Goal: Task Accomplishment & Management: Complete application form

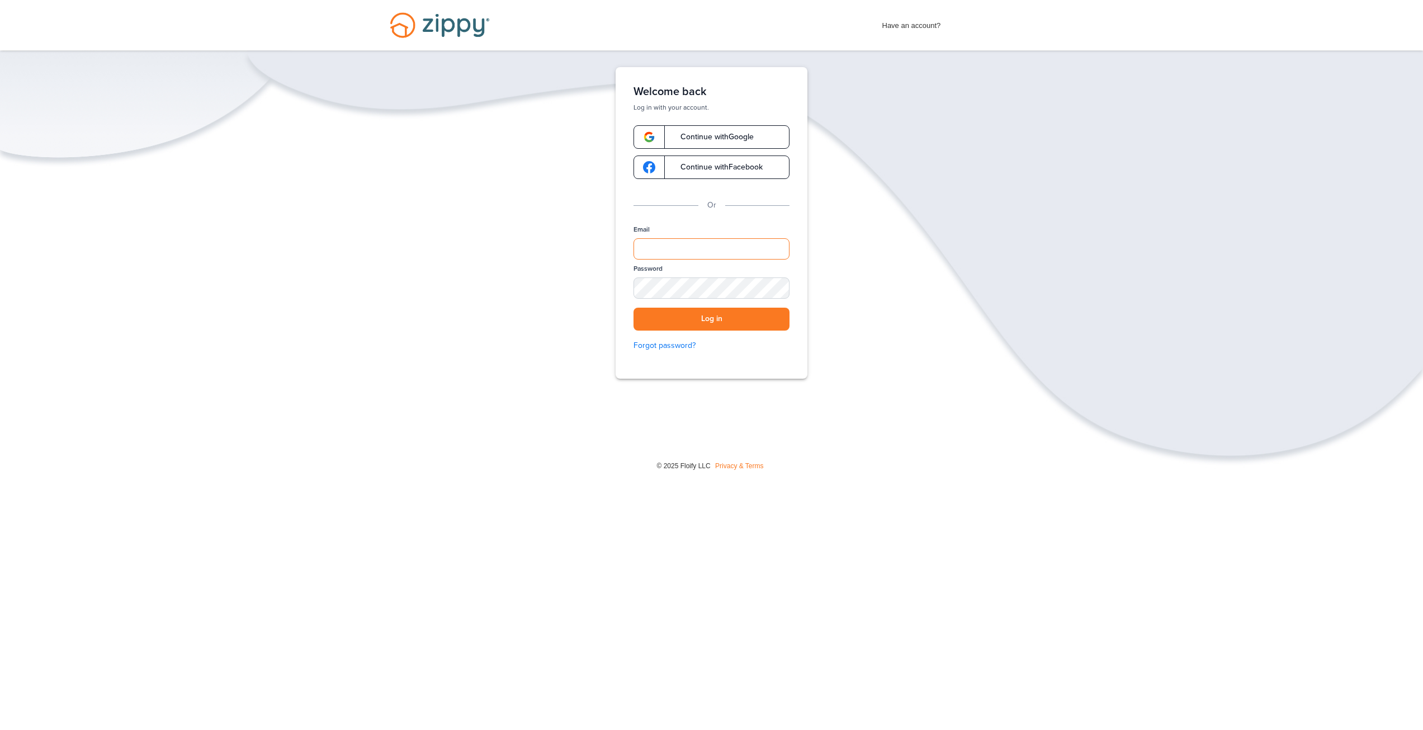
click at [660, 245] on input "Email" at bounding box center [712, 248] width 156 height 21
type input "**********"
click at [724, 321] on button "Log in" at bounding box center [712, 319] width 156 height 23
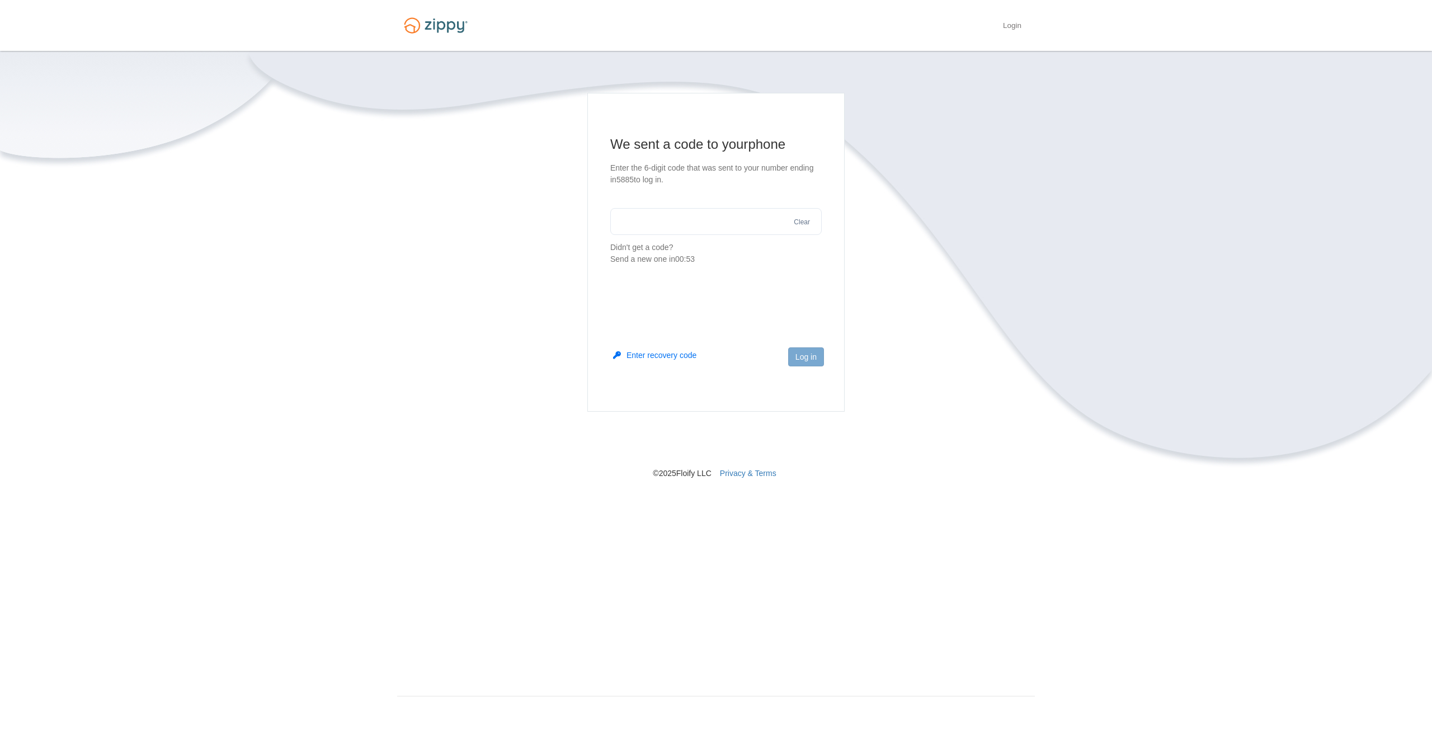
click at [646, 222] on input "text" at bounding box center [715, 221] width 211 height 27
type input "******"
click at [809, 358] on button "Log in" at bounding box center [806, 356] width 36 height 19
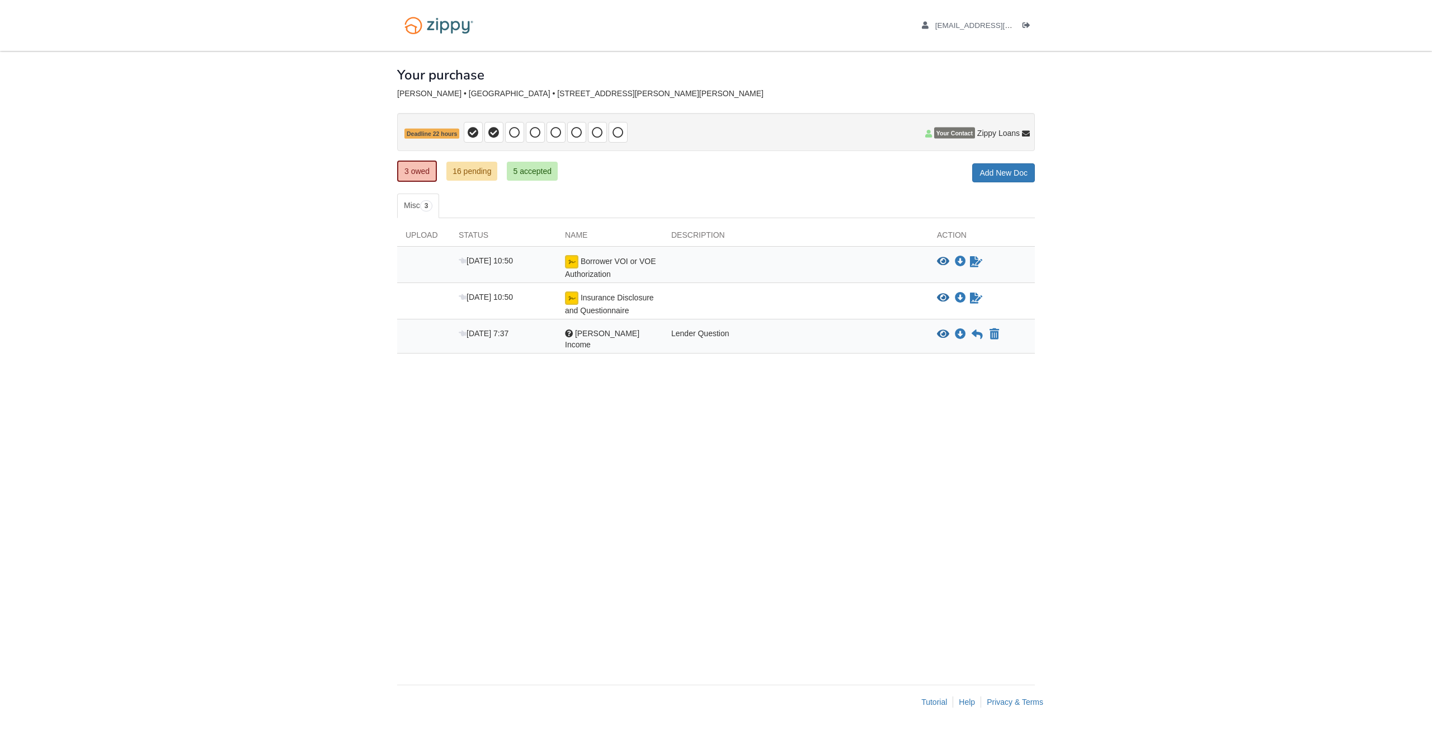
click at [811, 265] on div at bounding box center [796, 267] width 266 height 25
click at [978, 262] on icon "Sign Form" at bounding box center [976, 261] width 12 height 11
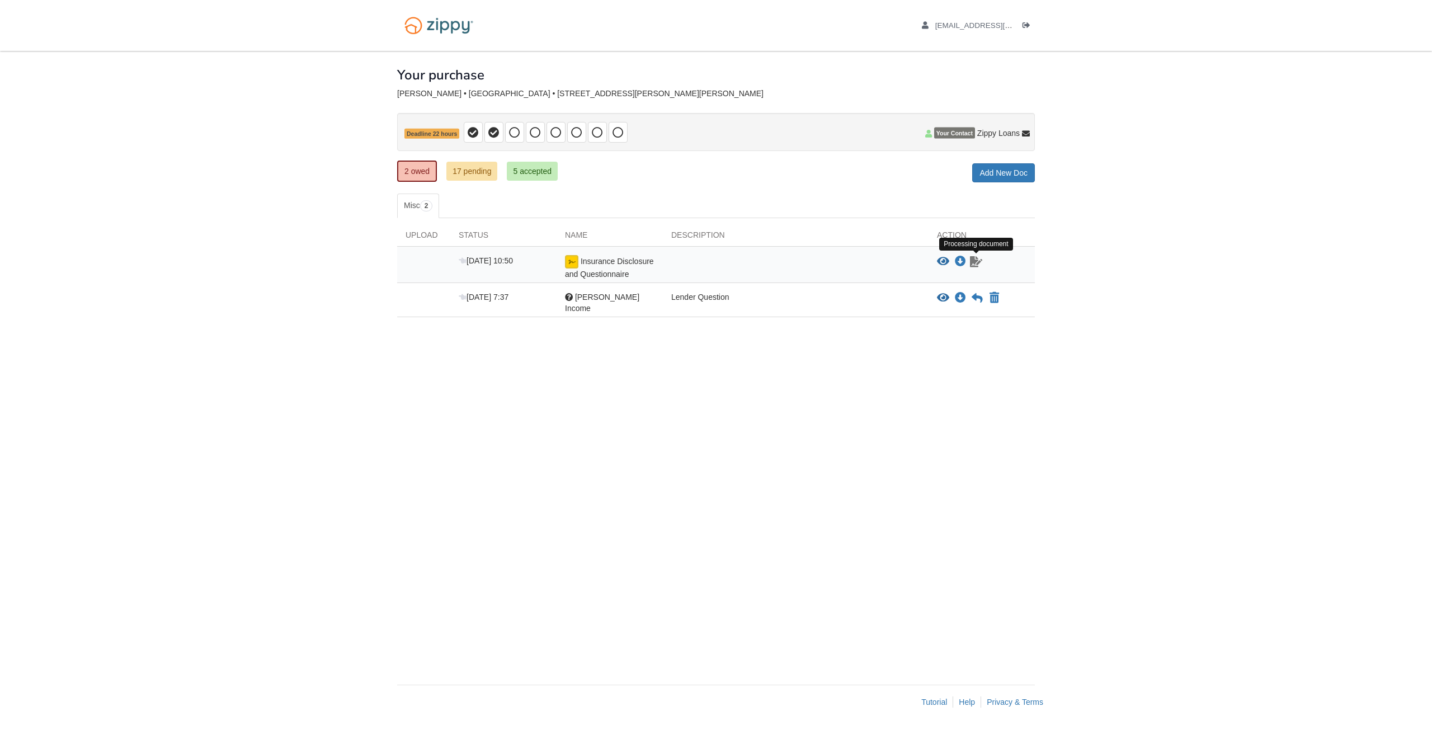
click at [976, 262] on icon "Waiting for your co-borrower to e-sign" at bounding box center [976, 261] width 12 height 11
click at [941, 259] on icon "View Insurance Disclosure and Questionnaire" at bounding box center [943, 261] width 12 height 11
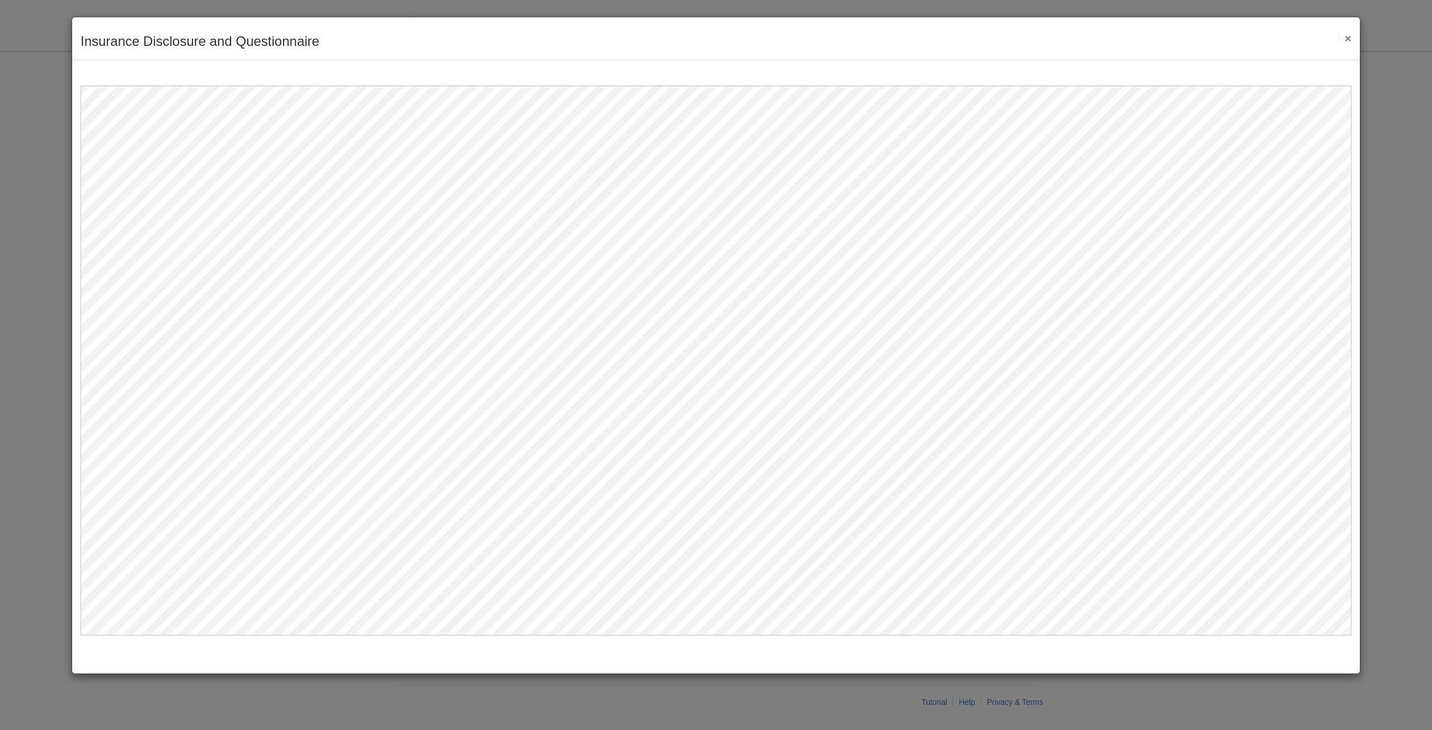
click at [1345, 40] on button "×" at bounding box center [1344, 38] width 13 height 12
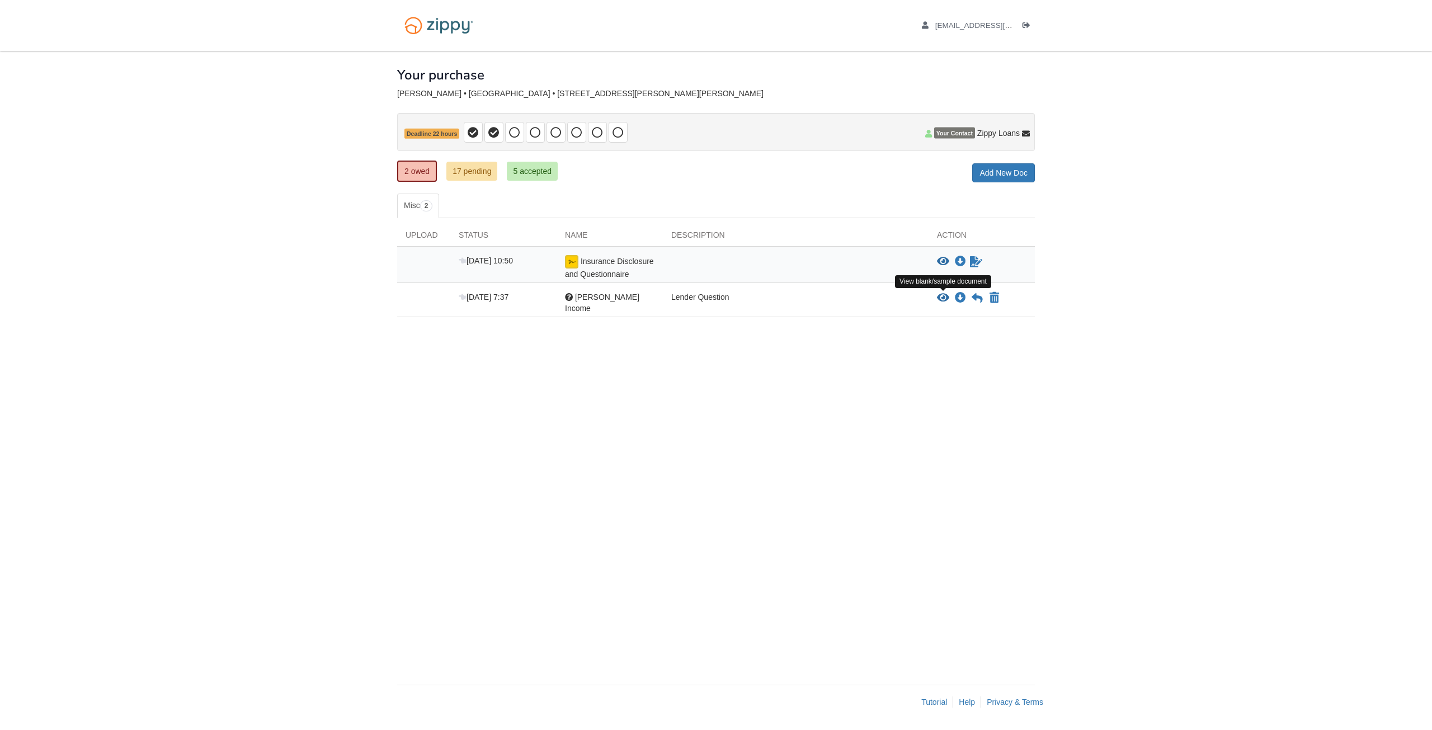
click at [942, 300] on icon "View Reed Henry Income" at bounding box center [943, 297] width 12 height 11
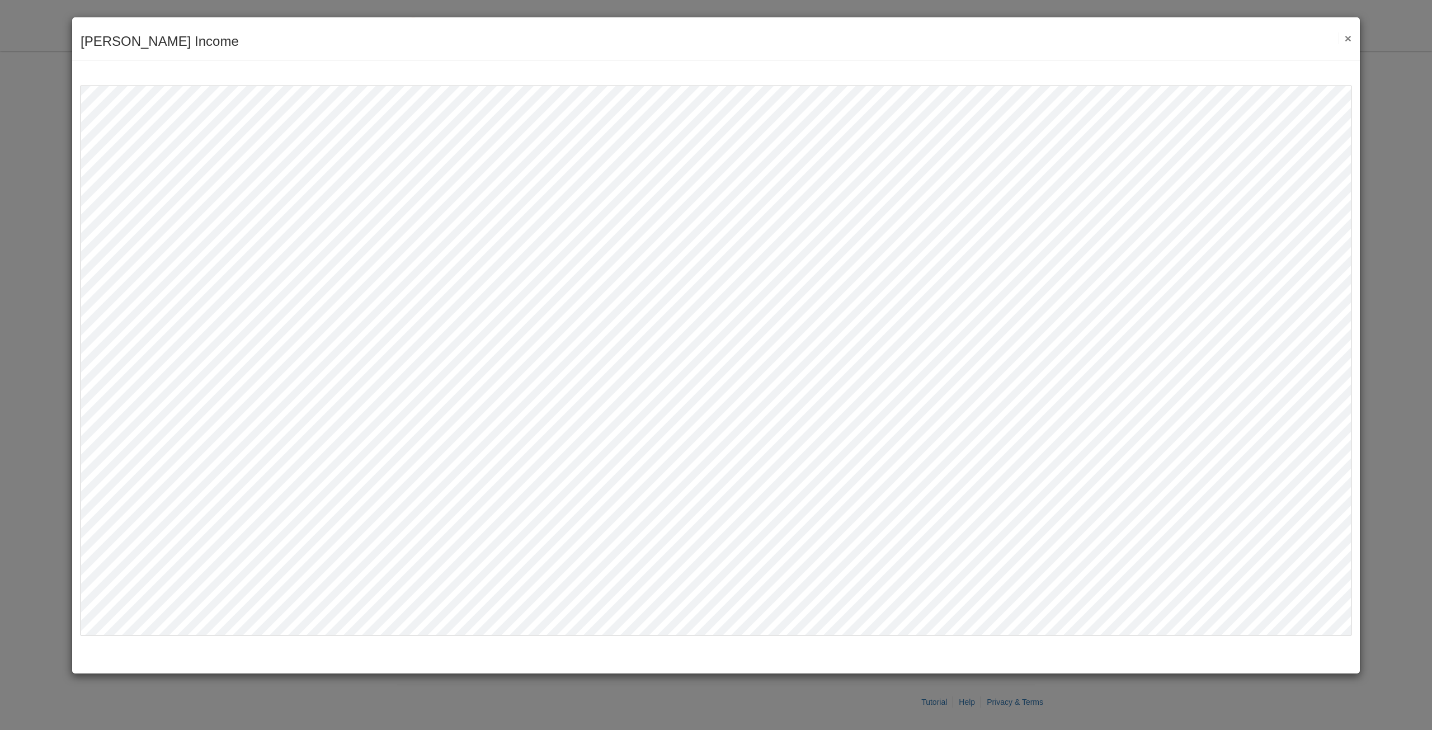
click at [1348, 39] on button "×" at bounding box center [1344, 38] width 13 height 12
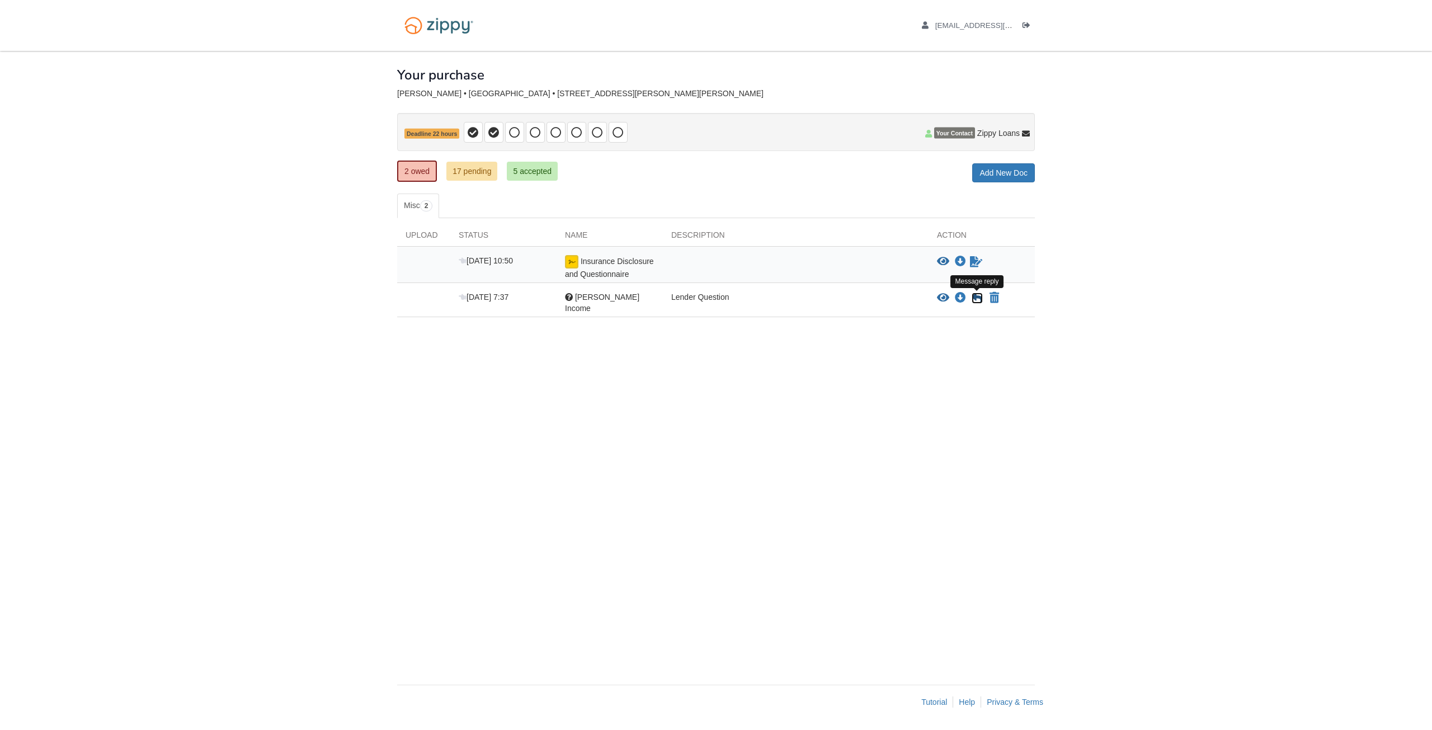
click at [974, 299] on icon at bounding box center [976, 297] width 11 height 11
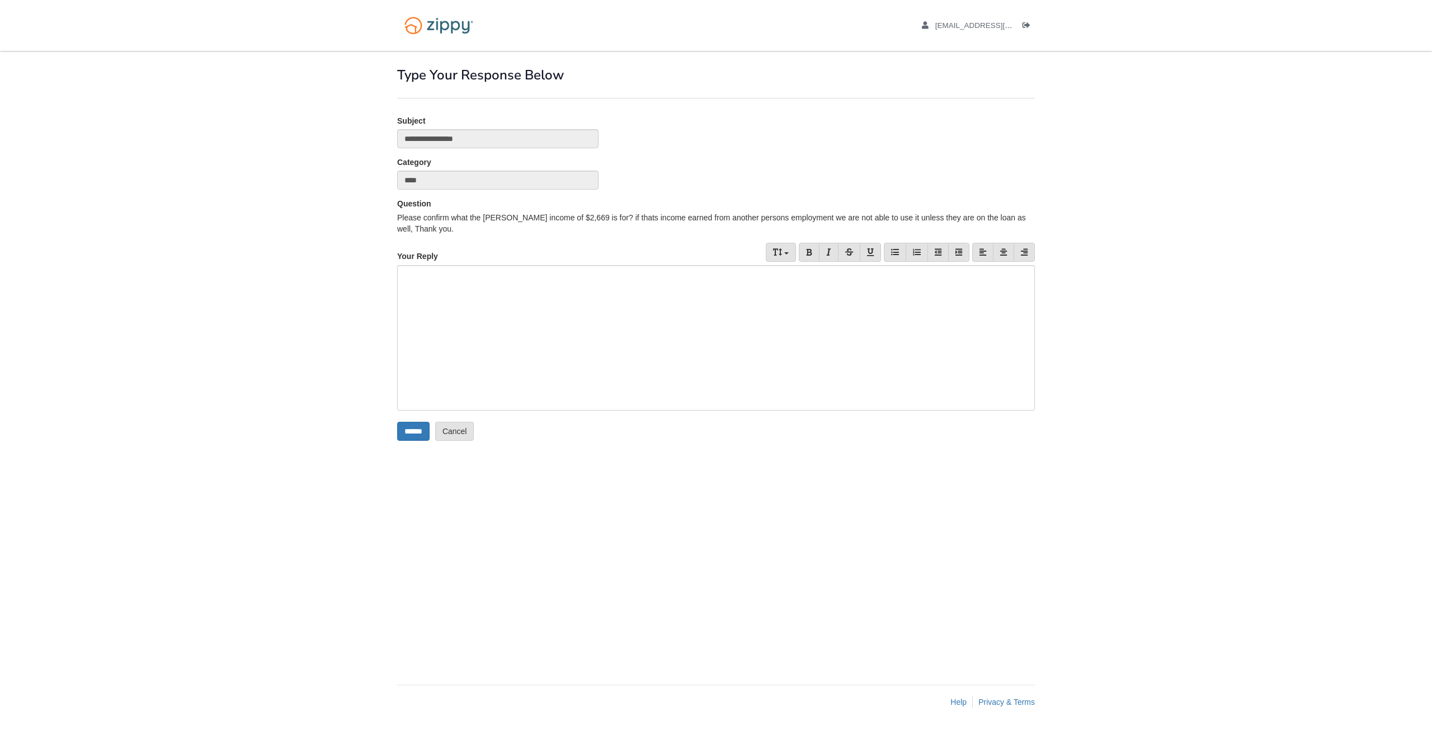
click at [429, 270] on div at bounding box center [715, 337] width 637 height 145
click at [408, 276] on div at bounding box center [715, 337] width 637 height 145
click at [417, 432] on input "******" at bounding box center [413, 431] width 32 height 19
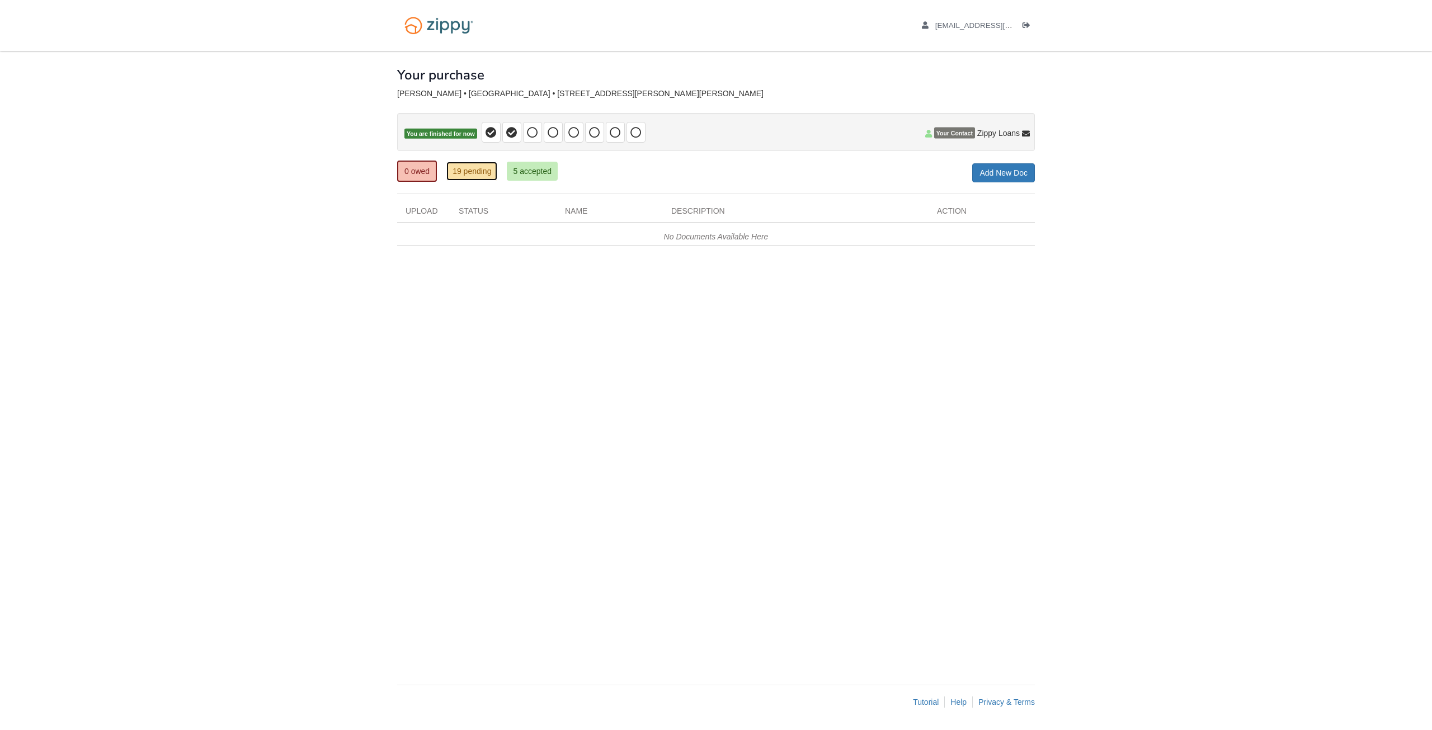
click at [479, 171] on link "19 pending" at bounding box center [471, 171] width 51 height 19
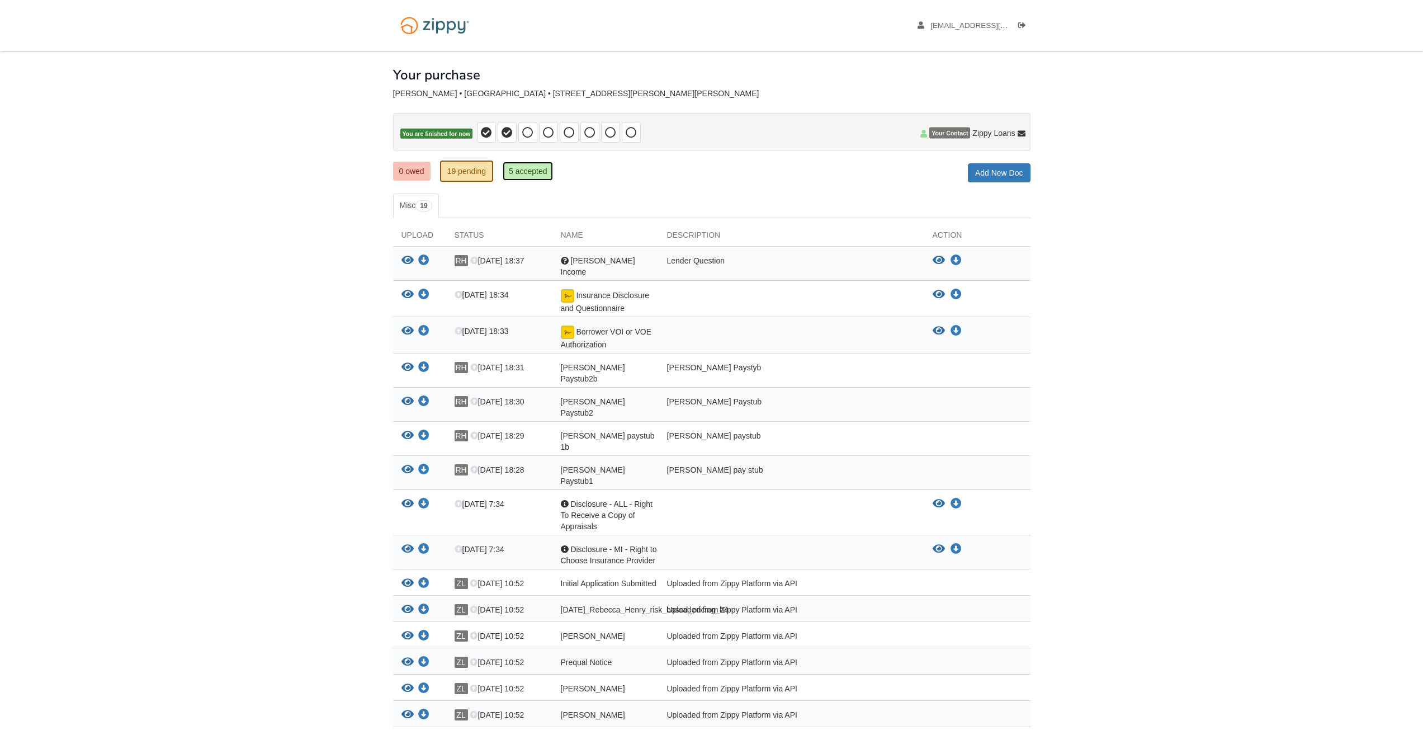
click at [536, 170] on link "5 accepted" at bounding box center [528, 171] width 51 height 19
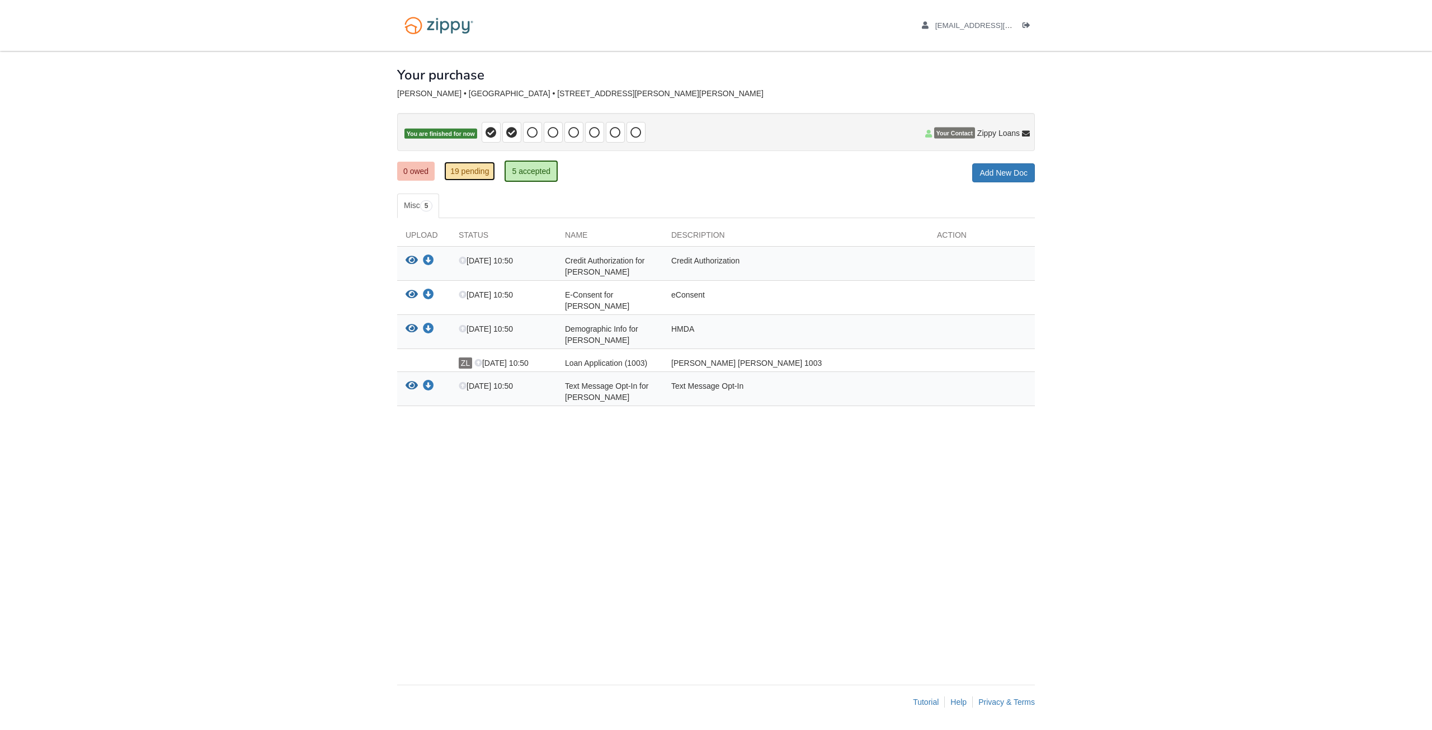
click at [471, 171] on link "19 pending" at bounding box center [469, 171] width 51 height 19
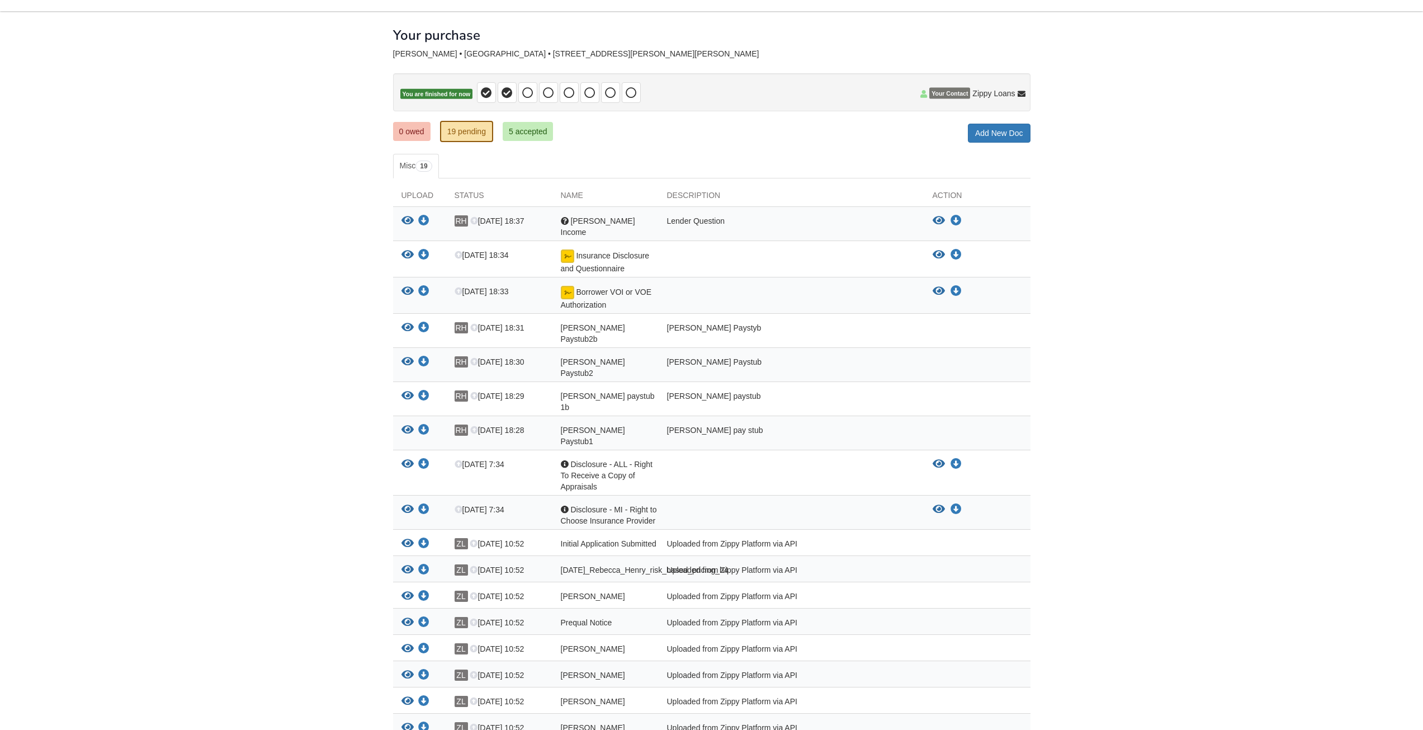
scroll to position [1, 0]
